Goal: Share content

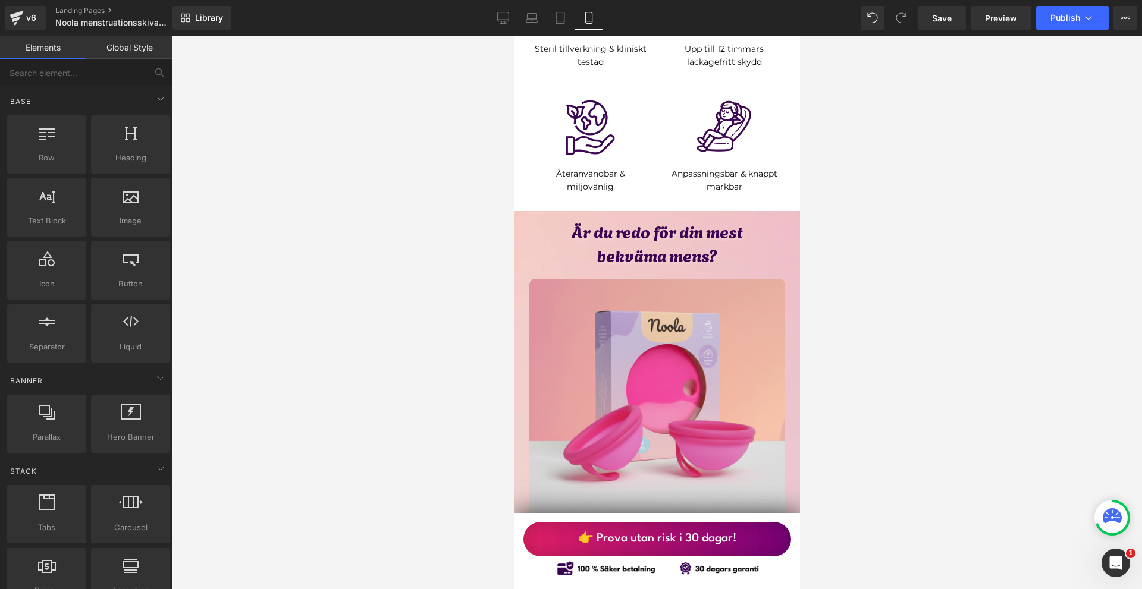
scroll to position [6065, 0]
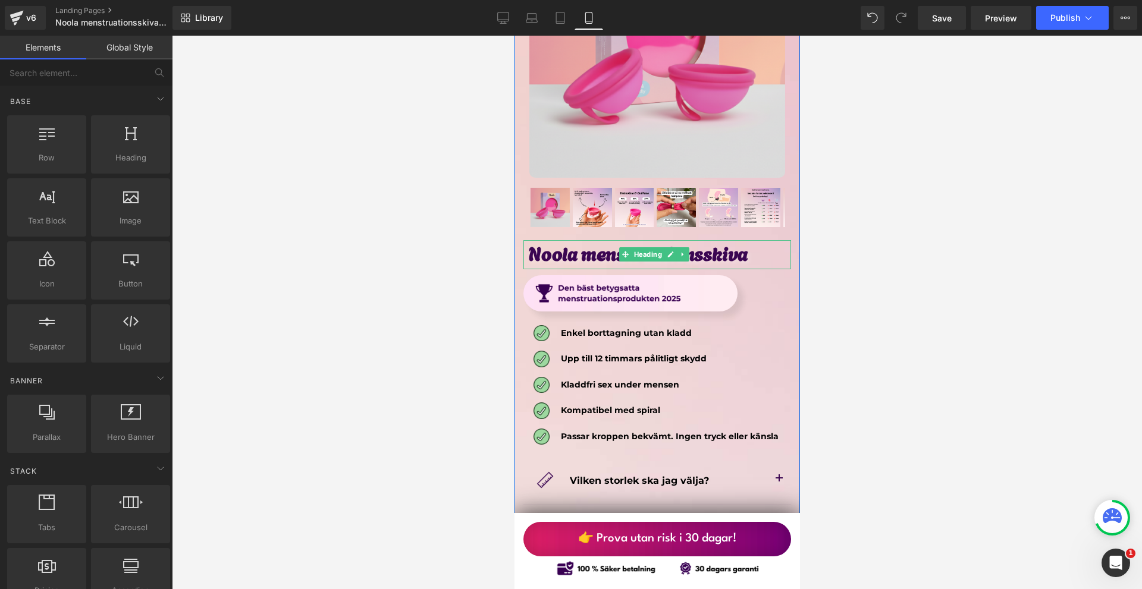
click at [620, 240] on h1 "Noola menstruationsskiva" at bounding box center [659, 253] width 262 height 26
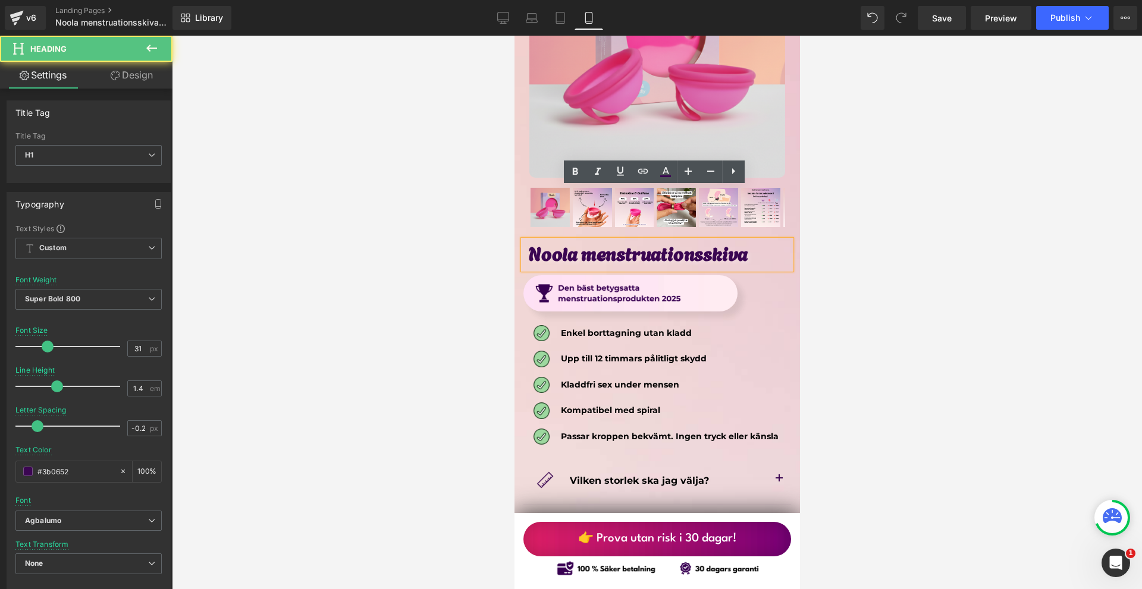
click at [907, 239] on div at bounding box center [657, 313] width 970 height 554
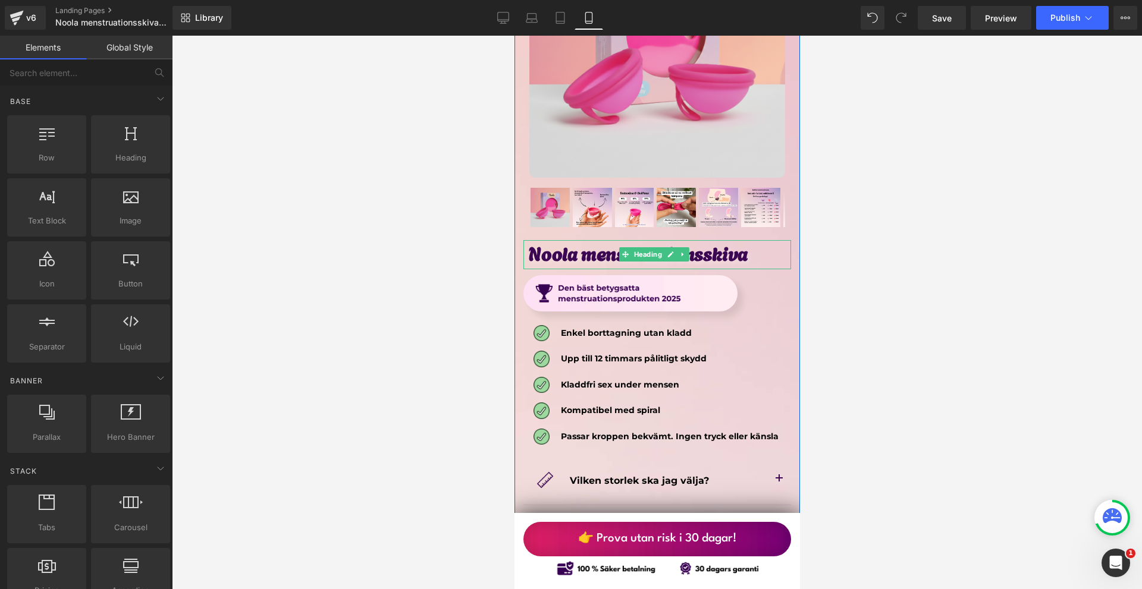
click at [753, 240] on h1 "Noola menstruationsskiva" at bounding box center [659, 253] width 262 height 26
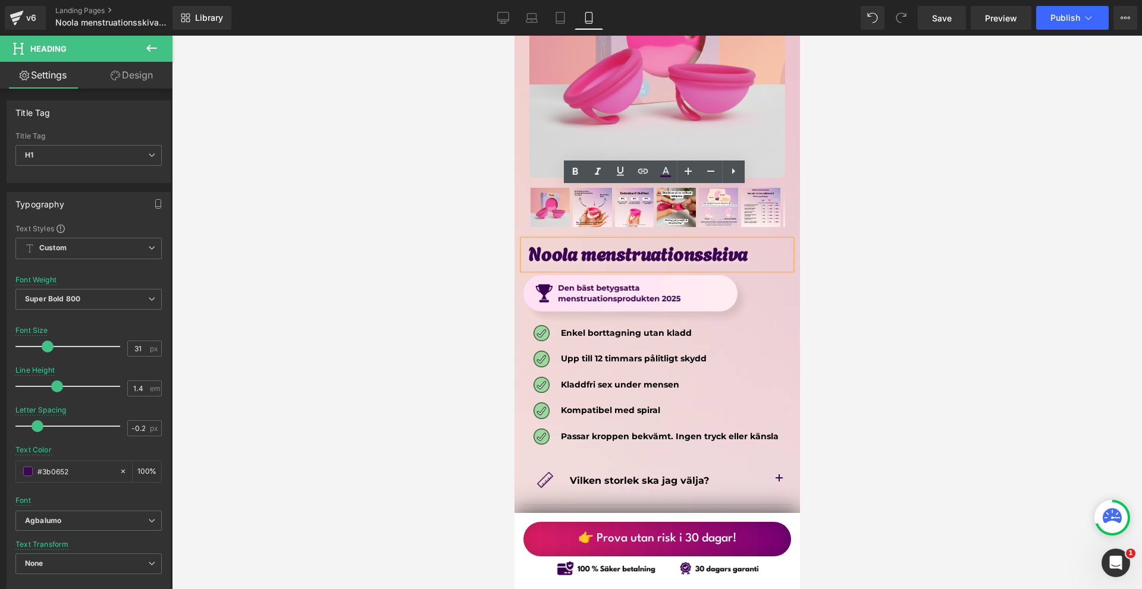
click at [882, 209] on div at bounding box center [657, 313] width 970 height 554
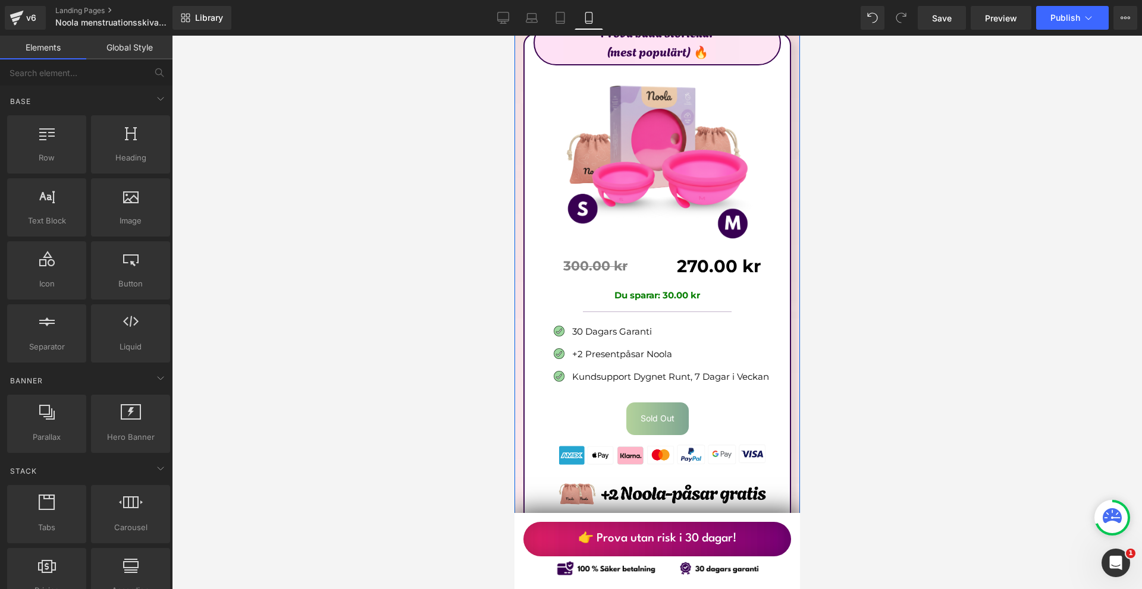
scroll to position [6779, 0]
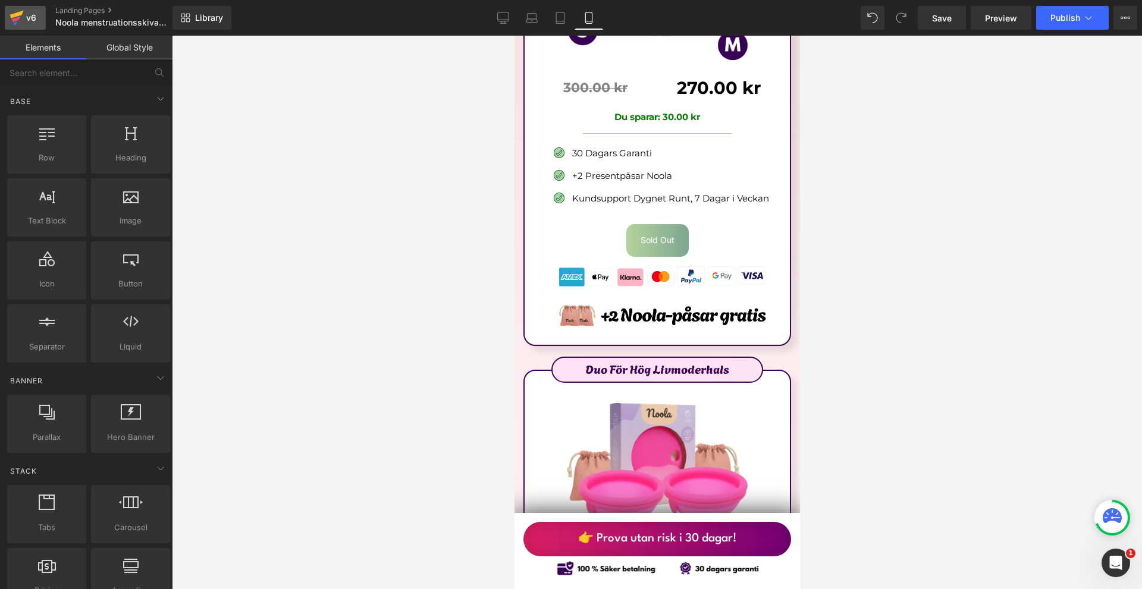
click at [31, 7] on link "v6" at bounding box center [25, 18] width 41 height 24
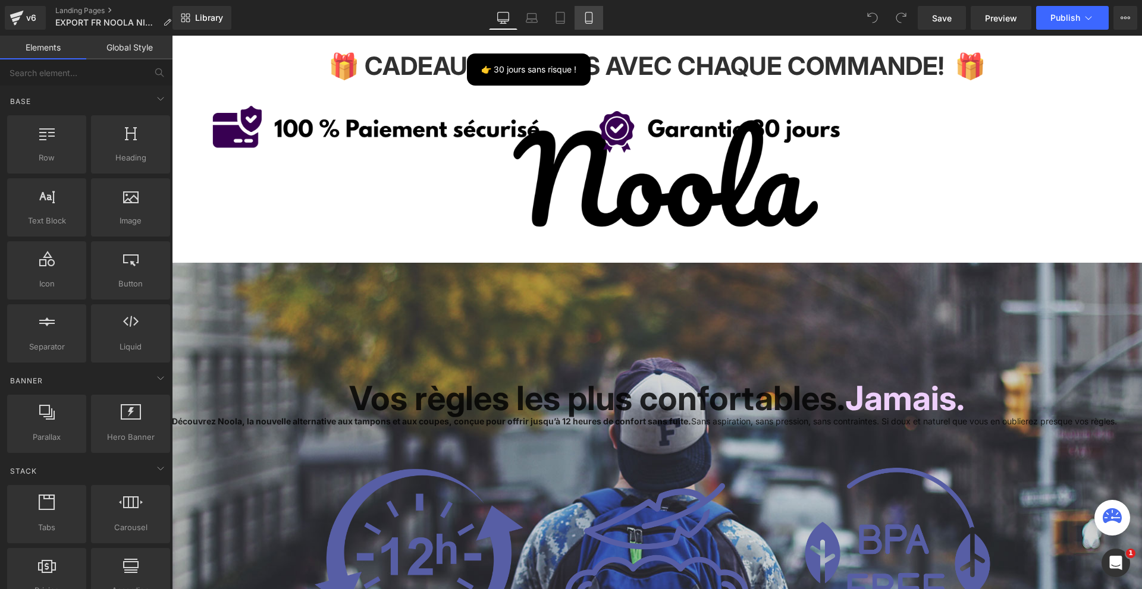
click at [588, 19] on icon at bounding box center [589, 18] width 12 height 12
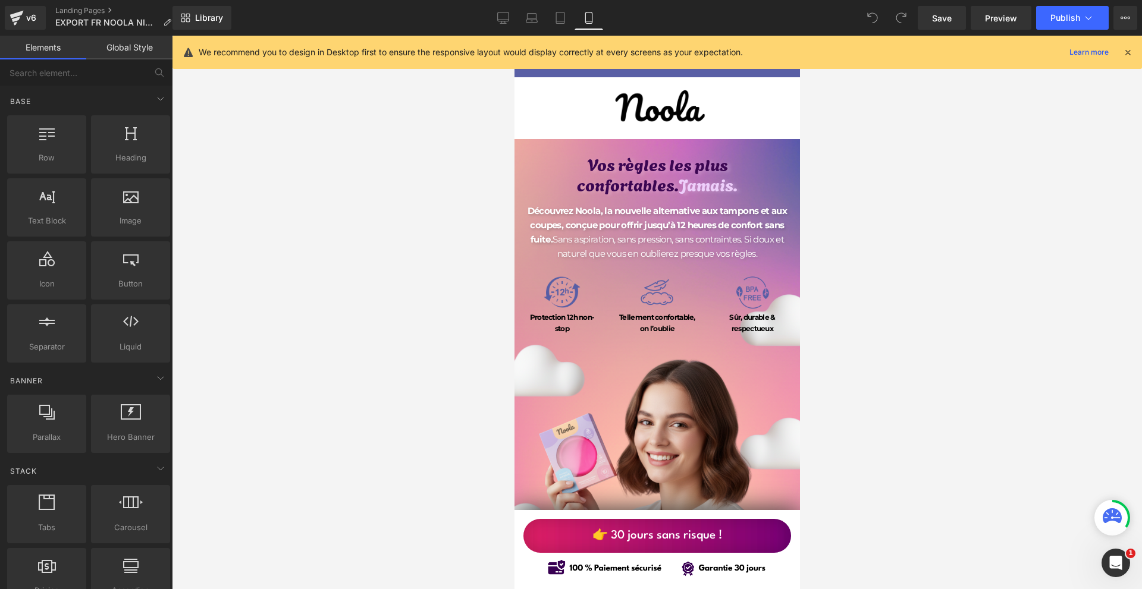
click at [1126, 51] on icon at bounding box center [1127, 52] width 11 height 11
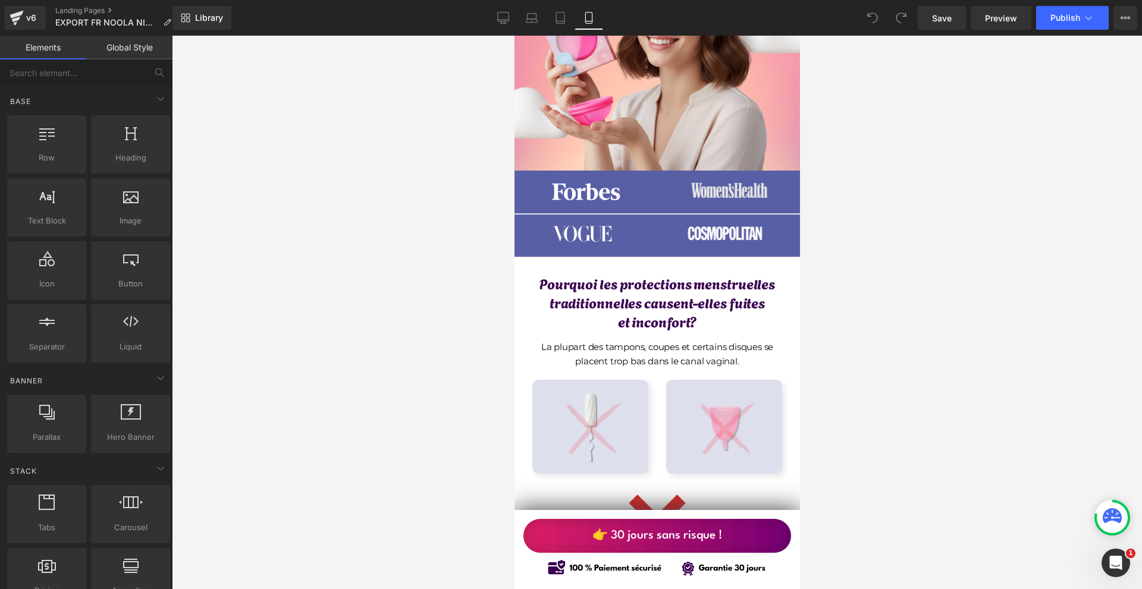
scroll to position [476, 0]
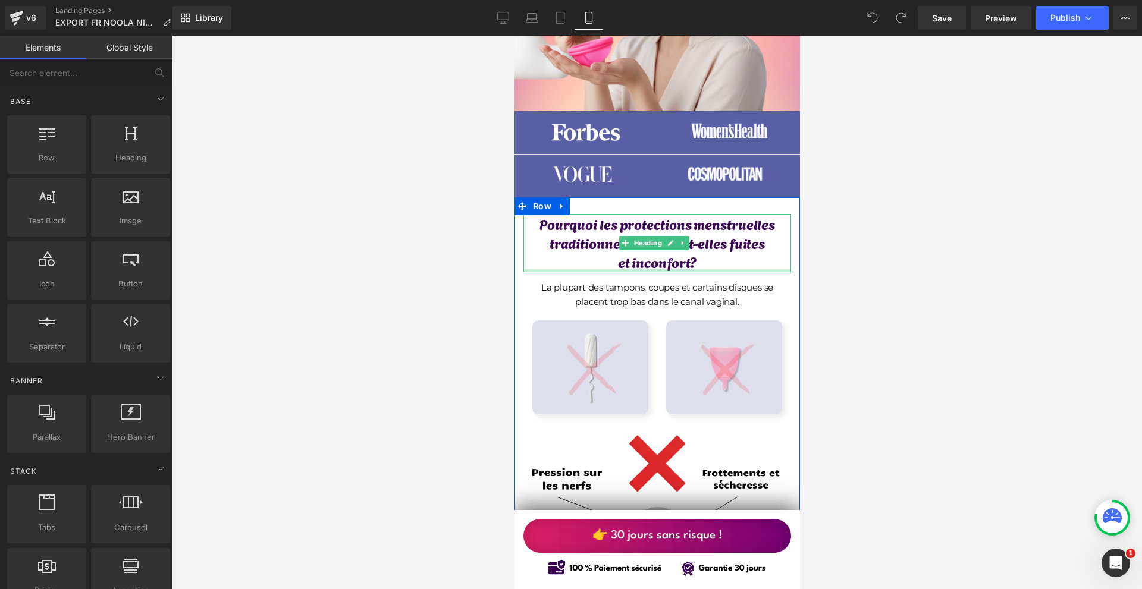
click at [712, 268] on h1 "et inconfort?" at bounding box center [657, 261] width 268 height 19
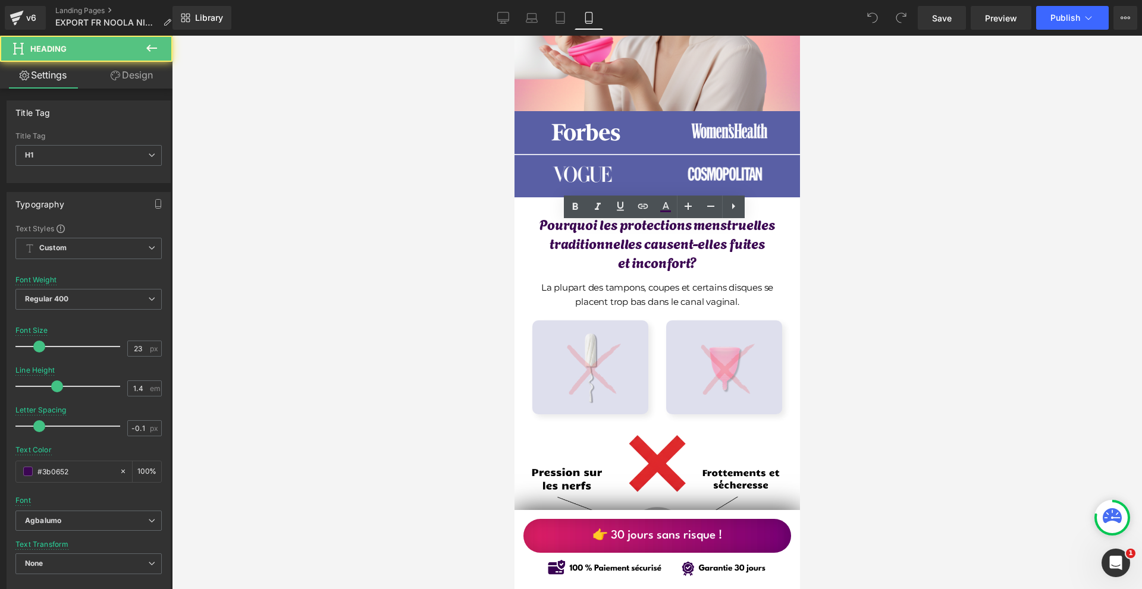
click at [923, 269] on div at bounding box center [657, 313] width 970 height 554
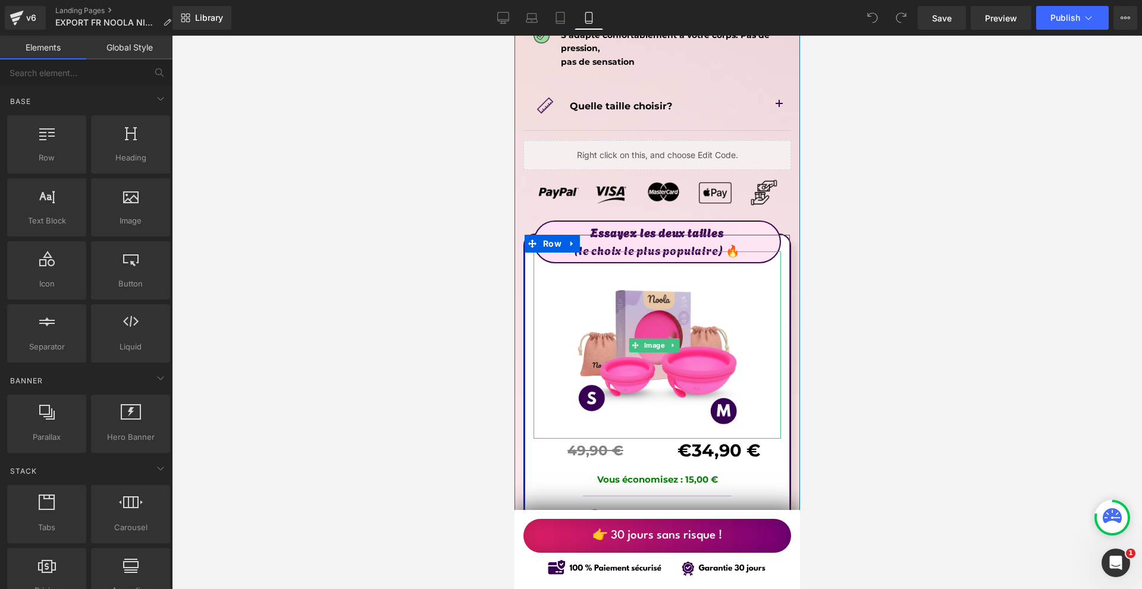
scroll to position [6838, 0]
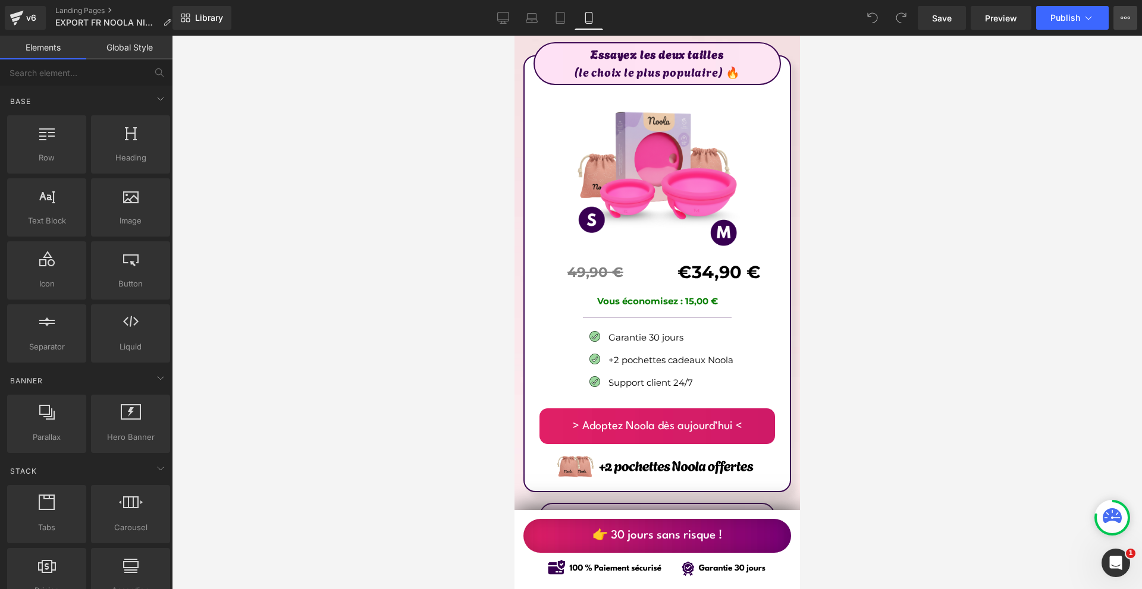
click at [1123, 21] on icon at bounding box center [1125, 18] width 10 height 10
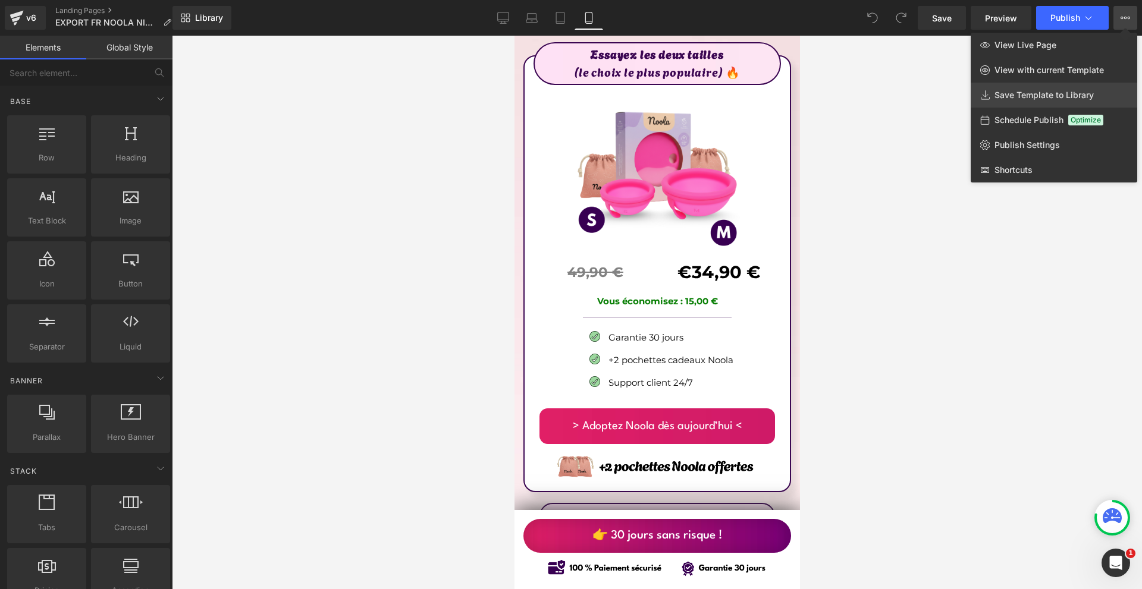
click at [1061, 99] on span "Save Template to Library" at bounding box center [1043, 95] width 99 height 11
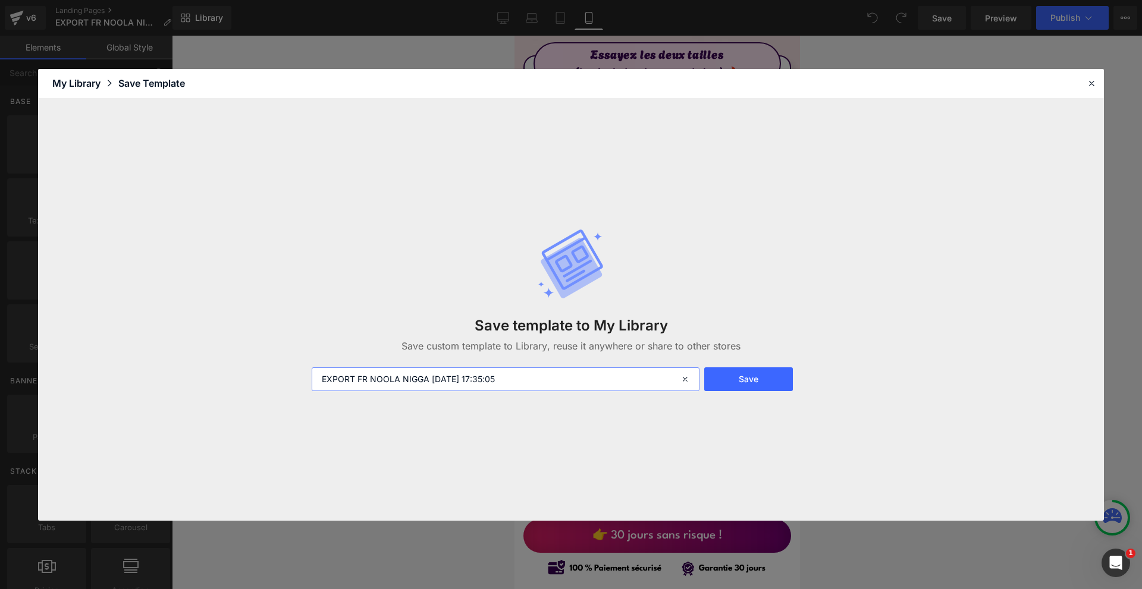
click at [571, 385] on input "EXPORT FR NOOLA NIGGA [DATE] 17:35:05" at bounding box center [506, 379] width 388 height 24
type input "FR EXPORET"
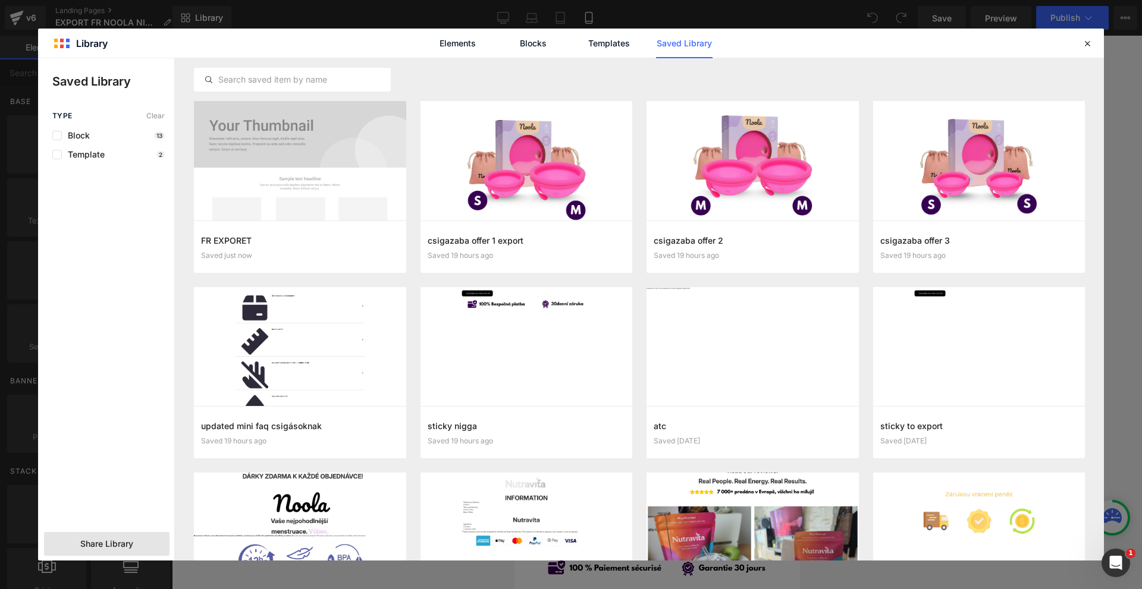
click at [125, 537] on div "Share Library" at bounding box center [106, 544] width 125 height 24
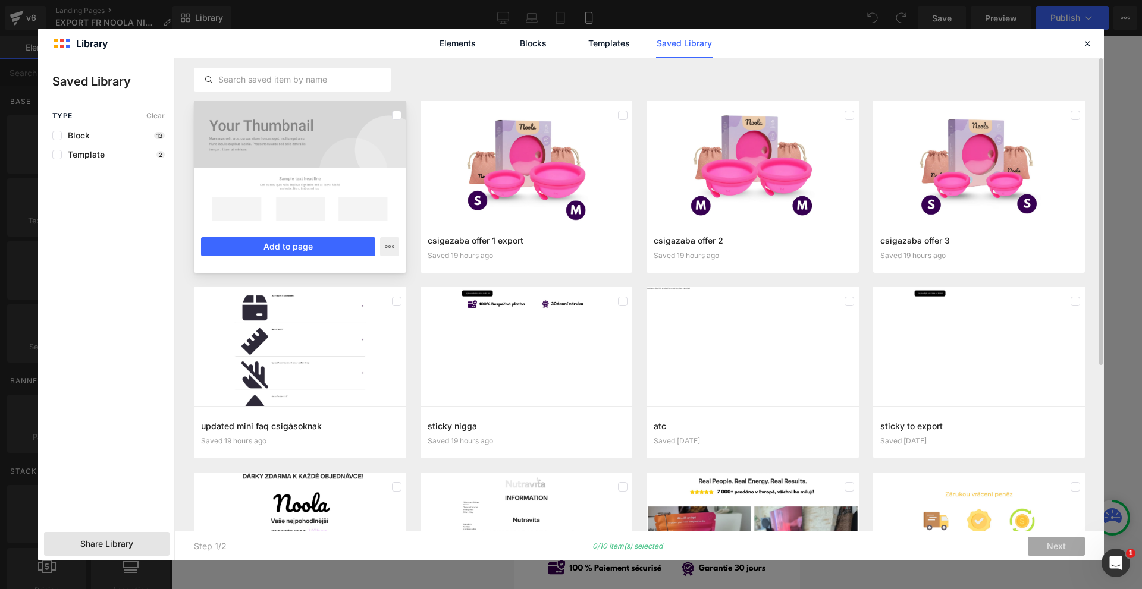
click at [262, 180] on div at bounding box center [300, 161] width 212 height 120
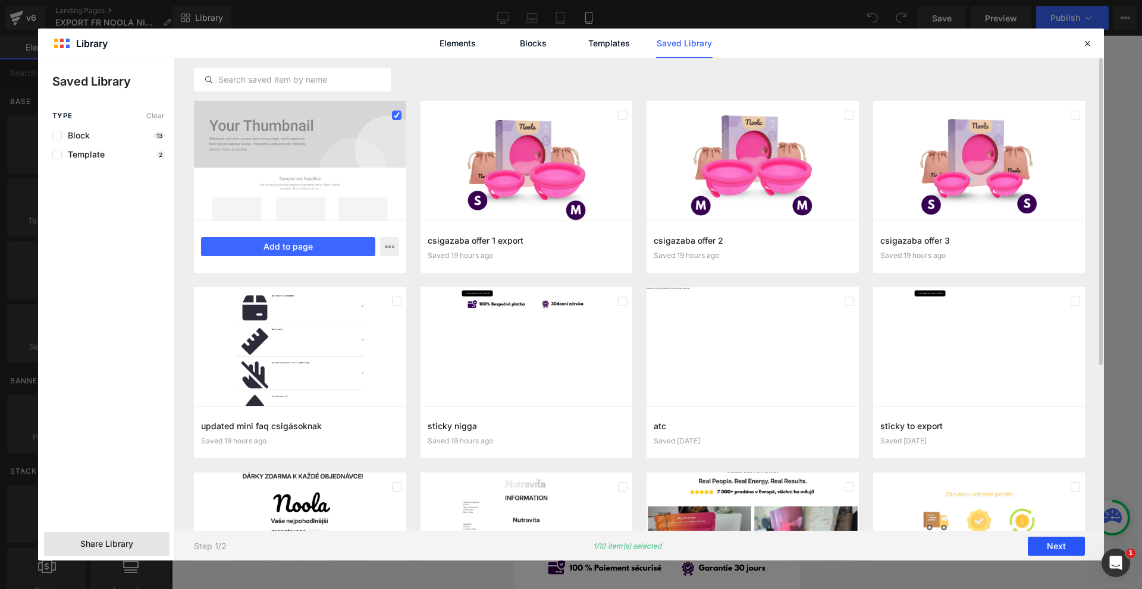
click at [1042, 548] on button "Next" at bounding box center [1056, 546] width 57 height 19
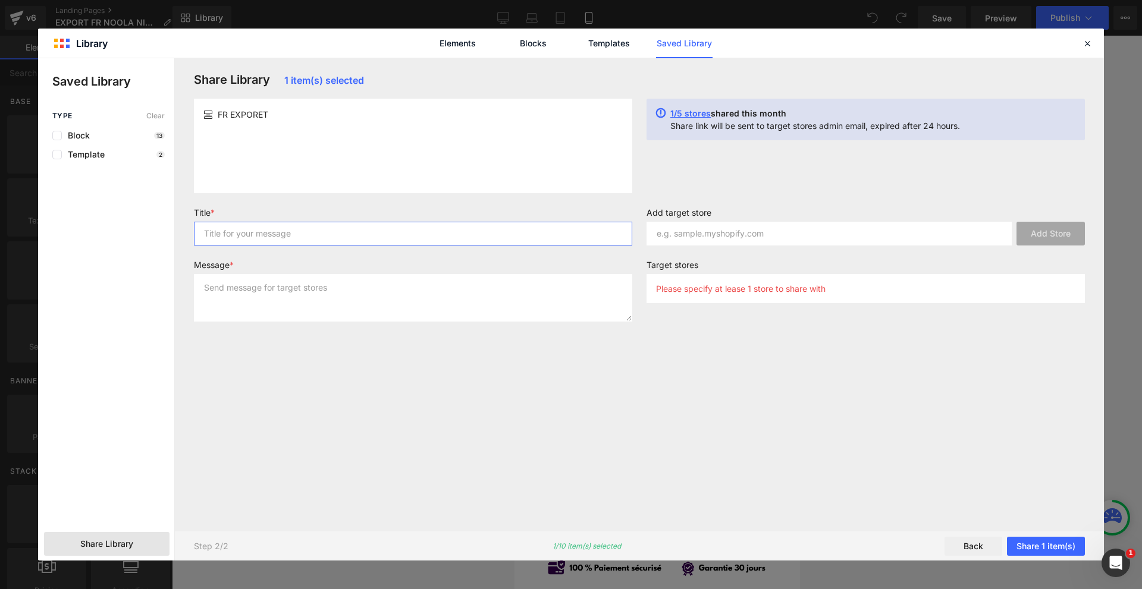
click at [314, 232] on input "text" at bounding box center [413, 234] width 438 height 24
type input "FR"
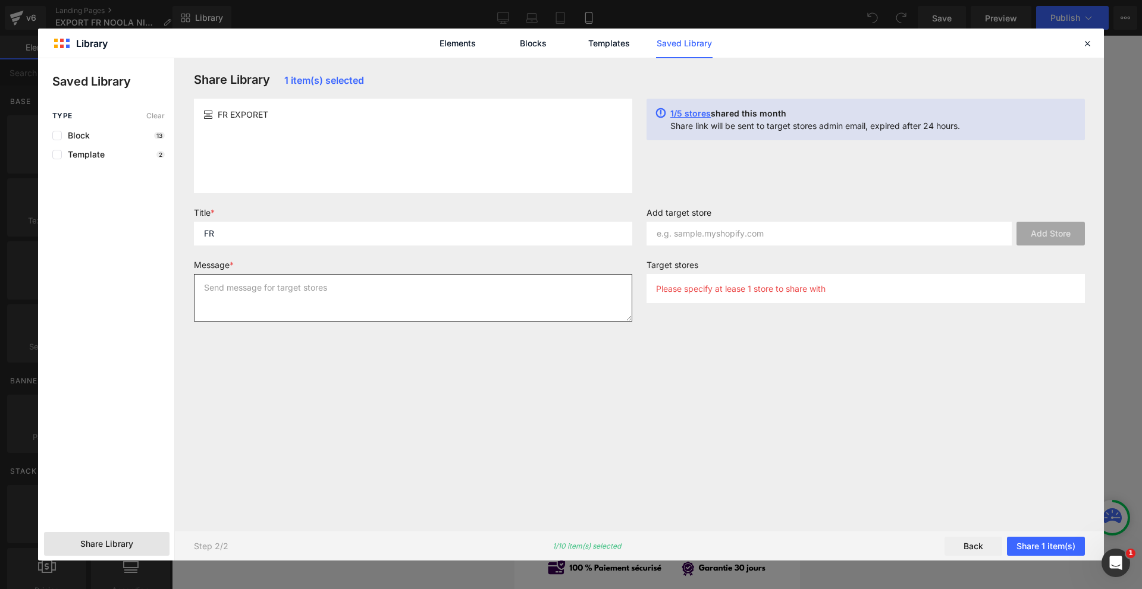
click at [307, 278] on textarea at bounding box center [413, 298] width 438 height 48
type textarea "FRE"
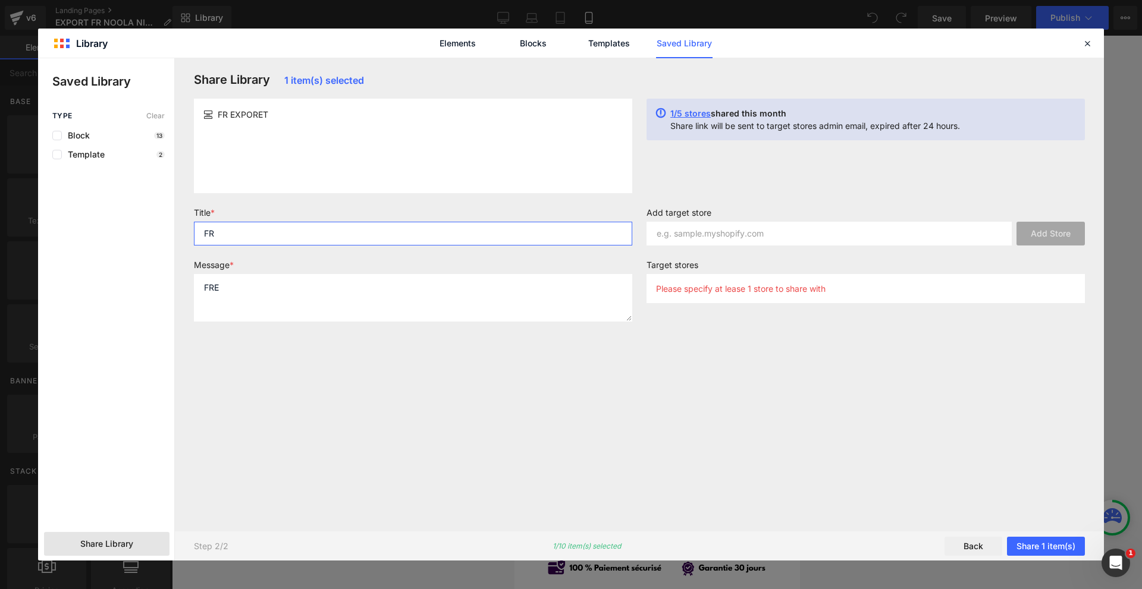
click at [511, 234] on input "FR" at bounding box center [413, 234] width 438 height 24
click at [656, 226] on input "text" at bounding box center [828, 234] width 365 height 24
paste input "huyarg-n1.myshopify.com"
type input "huyarg-n1.myshopify.com"
click at [1040, 237] on button "Add Store" at bounding box center [1050, 234] width 68 height 24
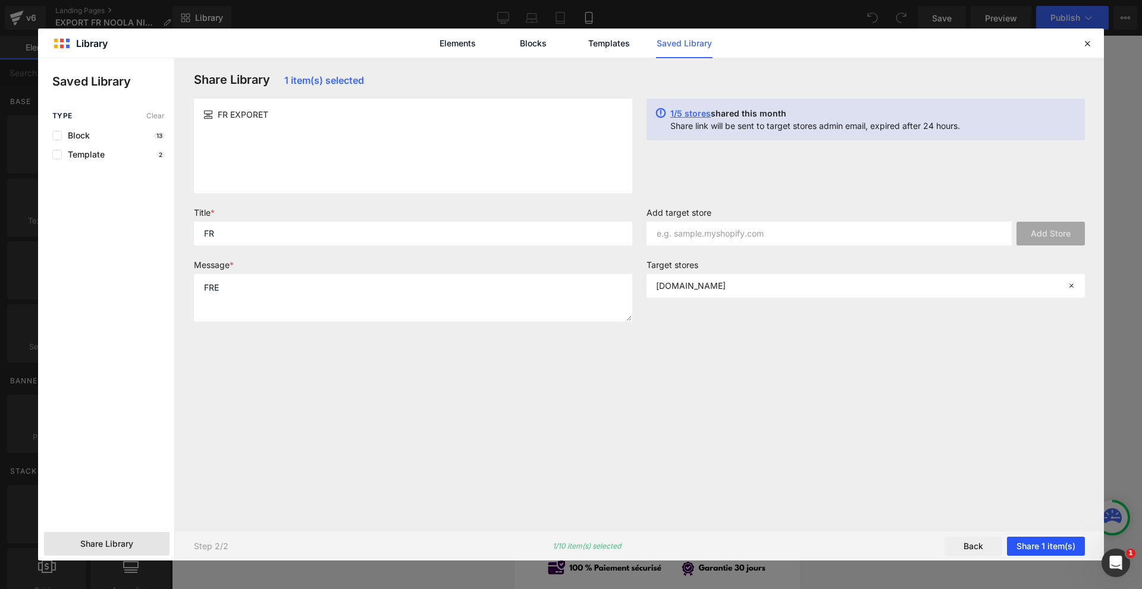
click at [1047, 549] on button "Share 1 item(s)" at bounding box center [1046, 546] width 78 height 19
